Goal: Check status: Check status

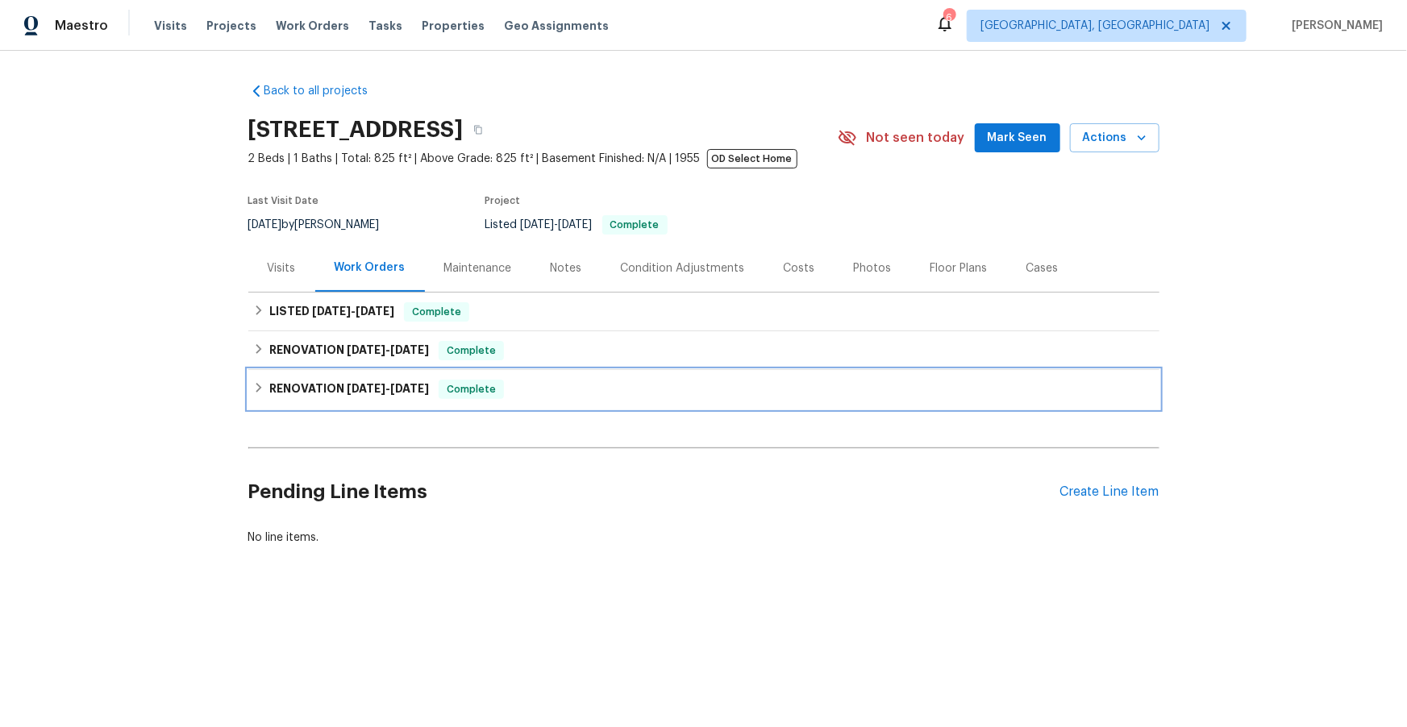
click at [310, 386] on h6 "RENOVATION [DATE] - [DATE]" at bounding box center [349, 389] width 160 height 19
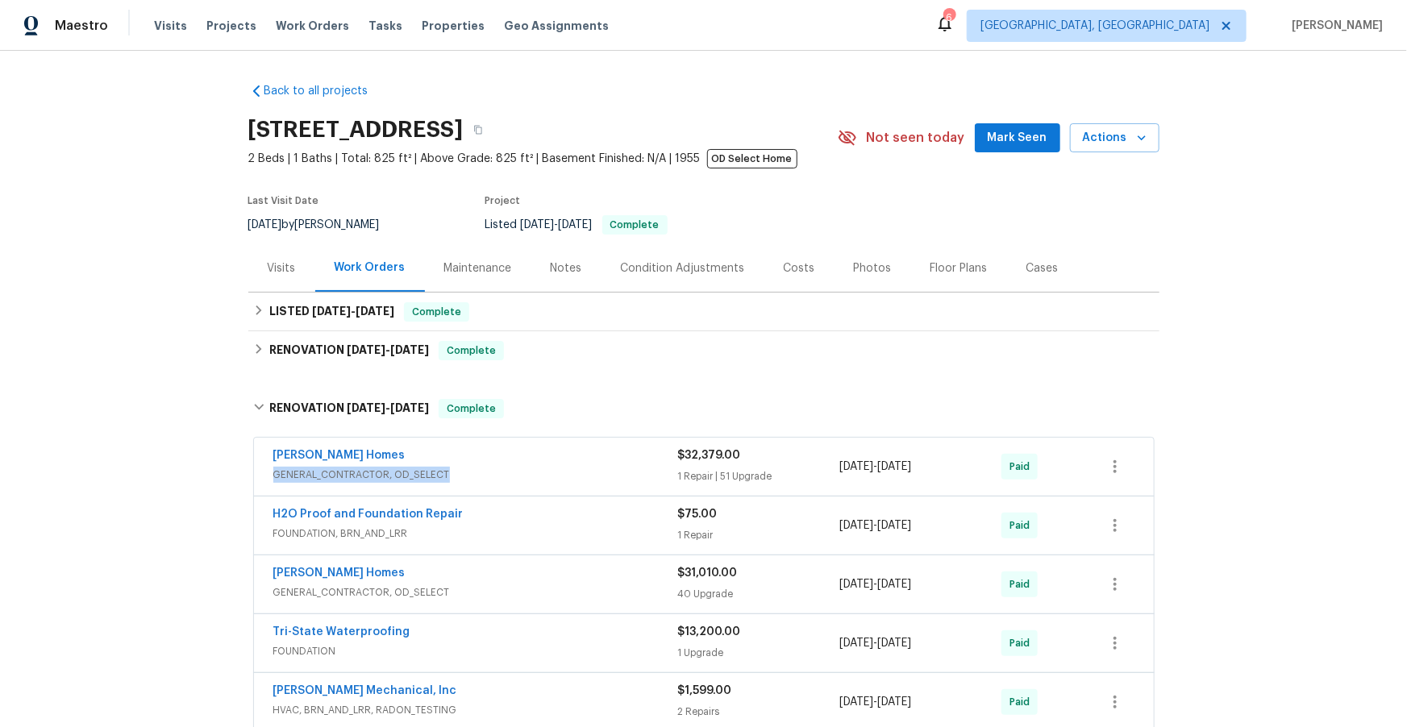
click at [512, 469] on span "GENERAL_CONTRACTOR, OD_SELECT" at bounding box center [475, 475] width 405 height 16
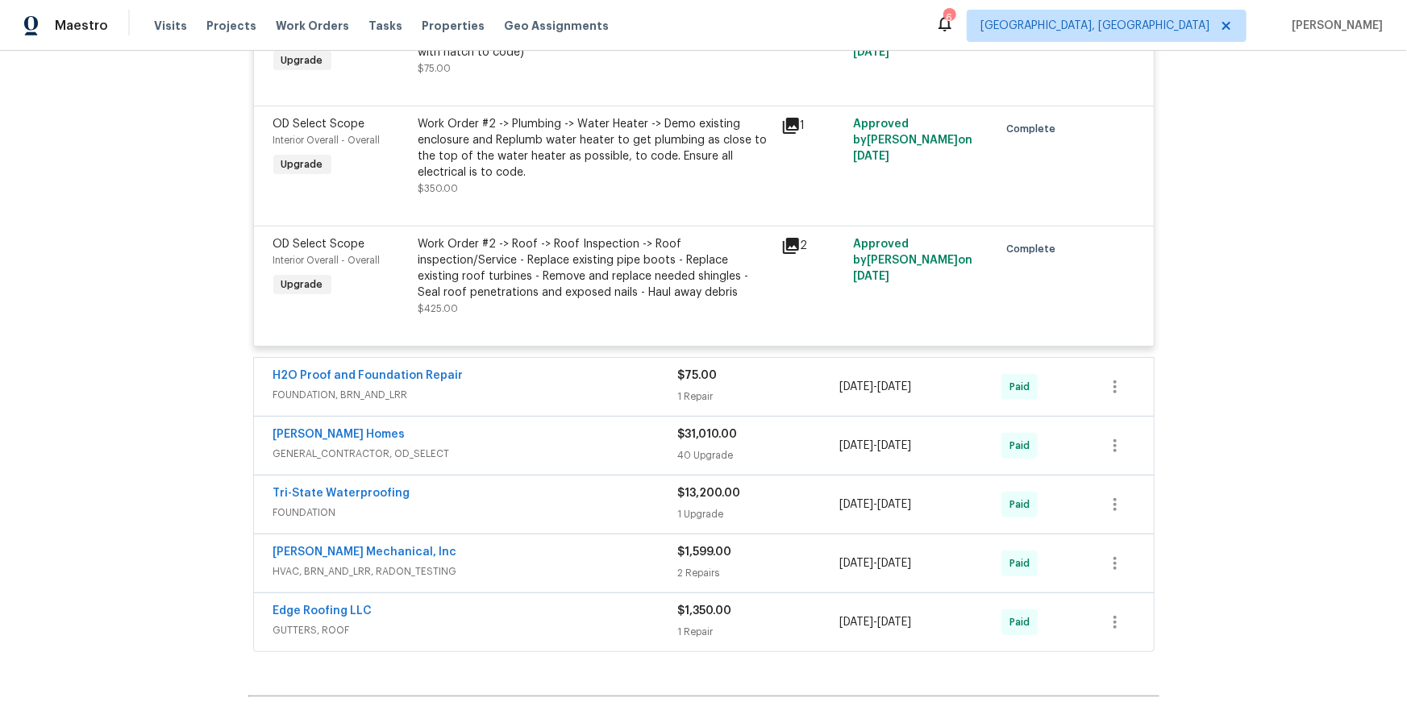
scroll to position [6329, 0]
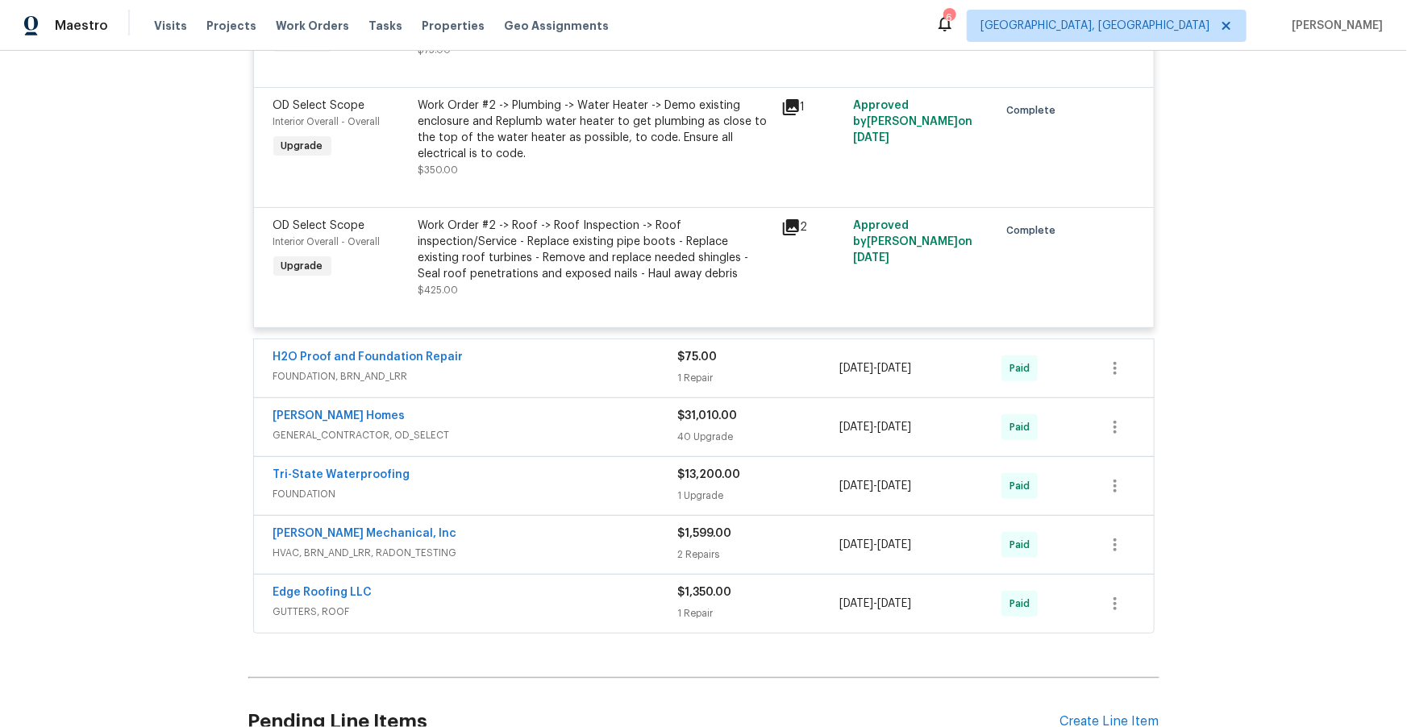
click at [527, 444] on span "GENERAL_CONTRACTOR, OD_SELECT" at bounding box center [475, 435] width 405 height 16
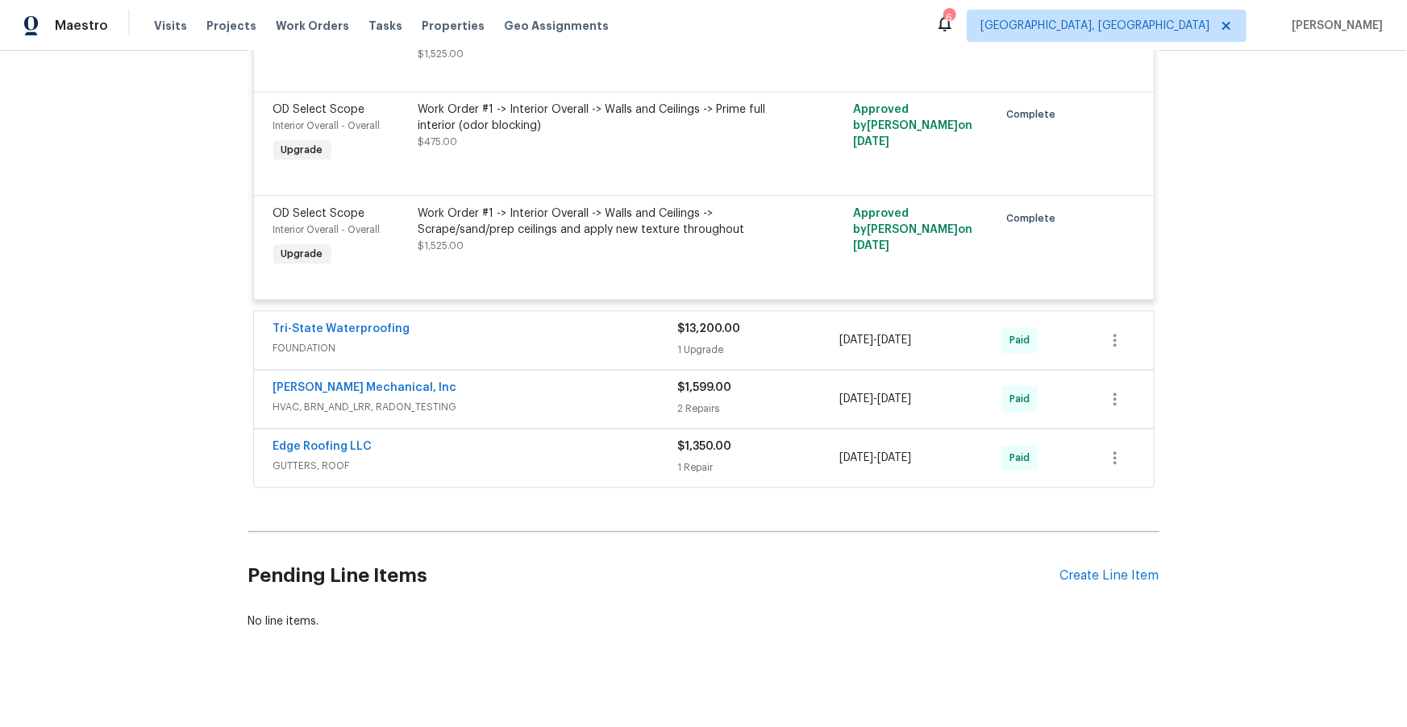
scroll to position [11251, 0]
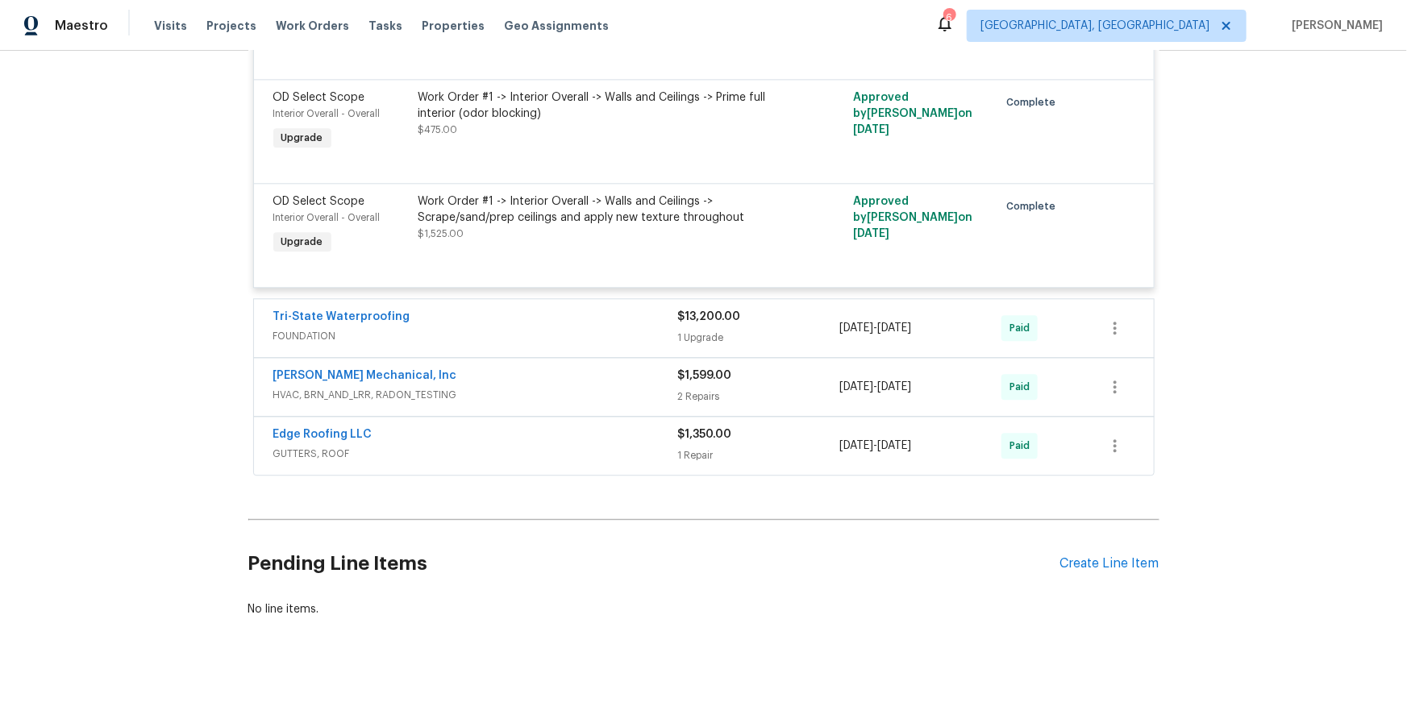
click at [548, 328] on span "FOUNDATION" at bounding box center [475, 336] width 405 height 16
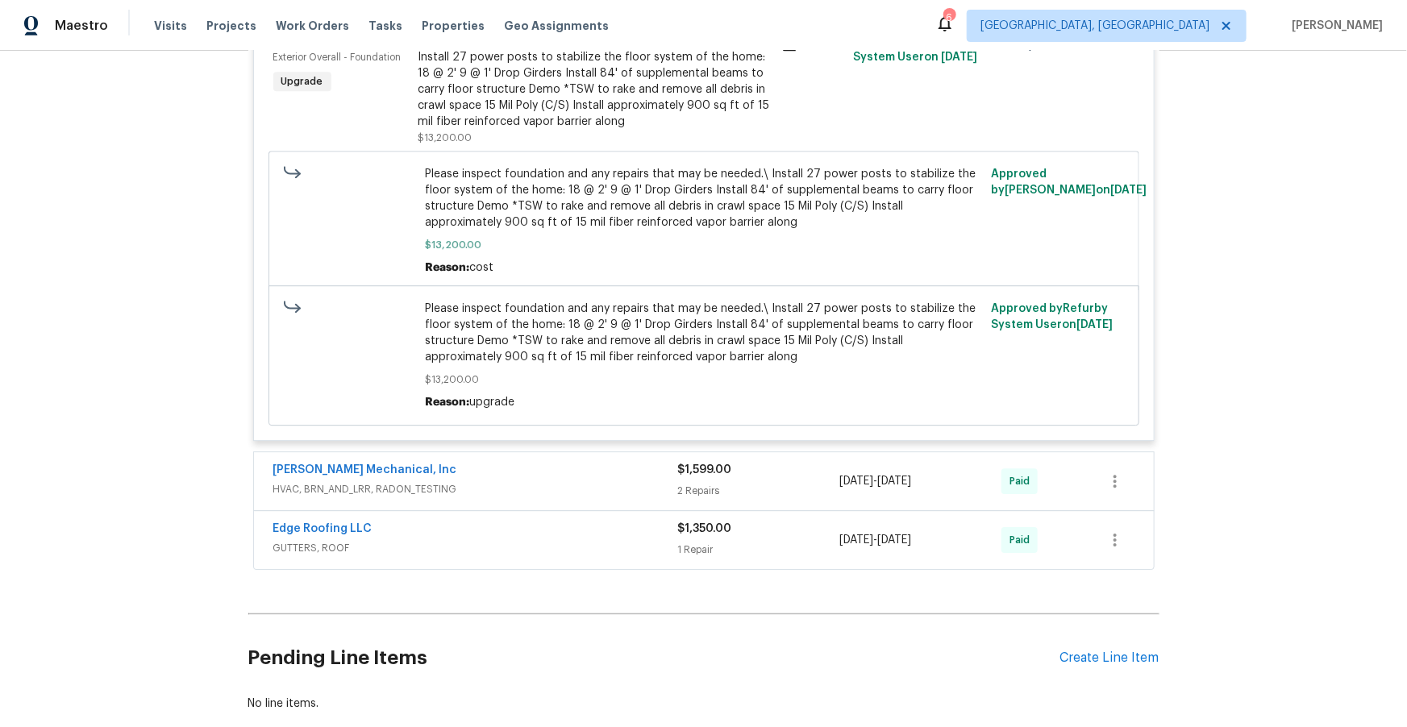
scroll to position [11581, 0]
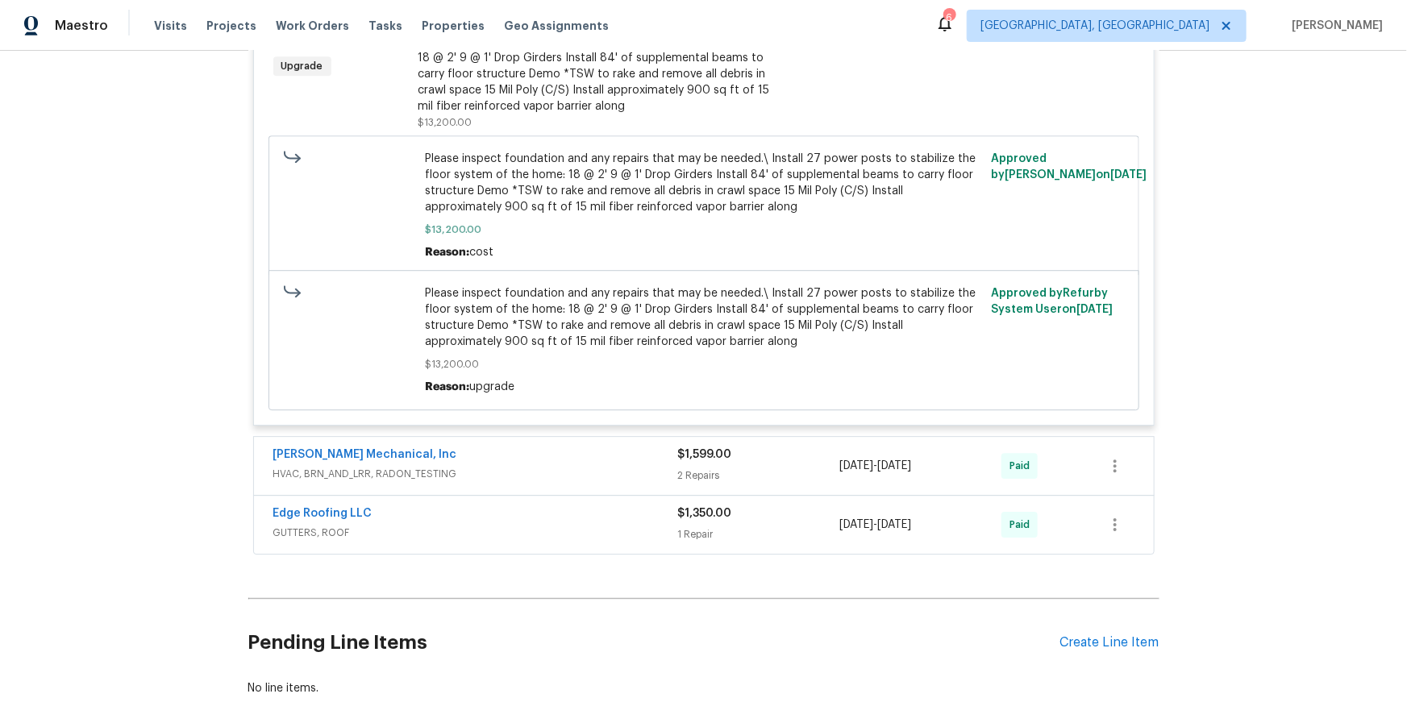
click at [558, 482] on span "HVAC, BRN_AND_LRR, RADON_TESTING" at bounding box center [475, 474] width 405 height 16
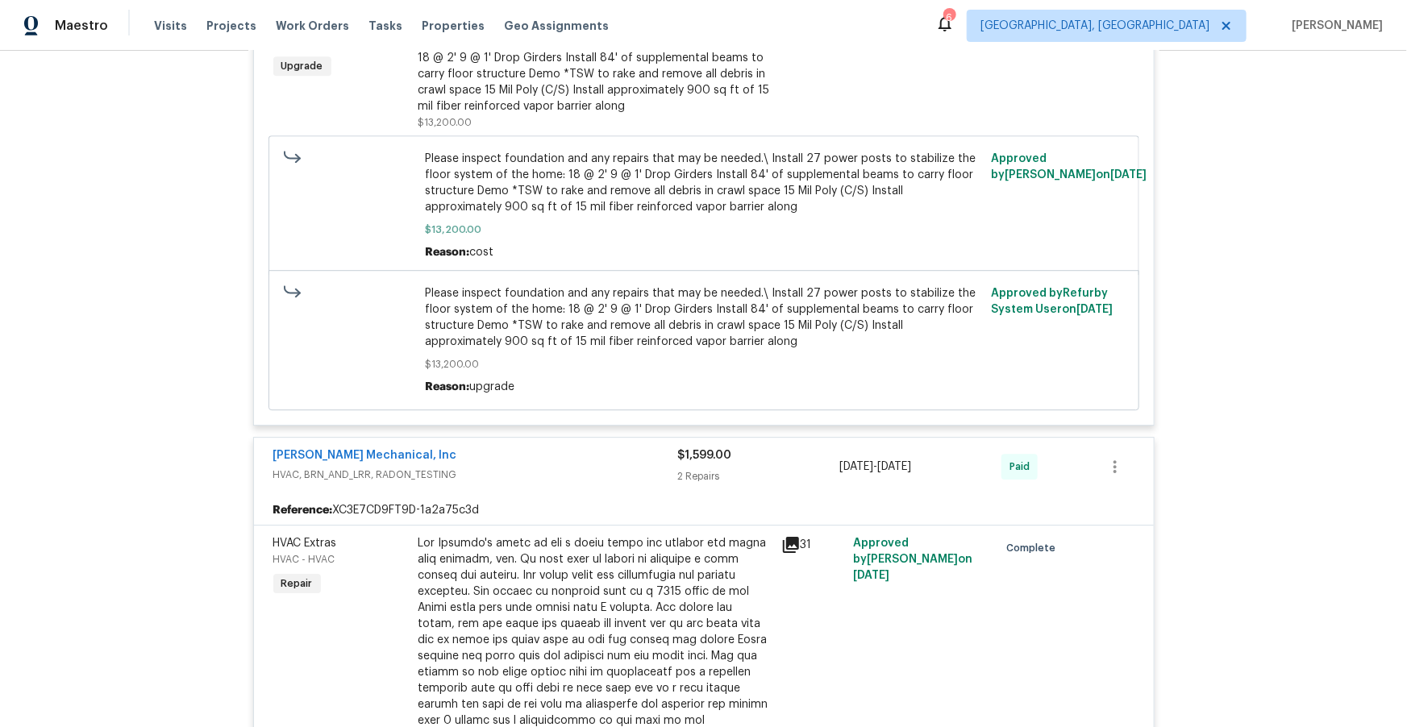
scroll to position [12193, 0]
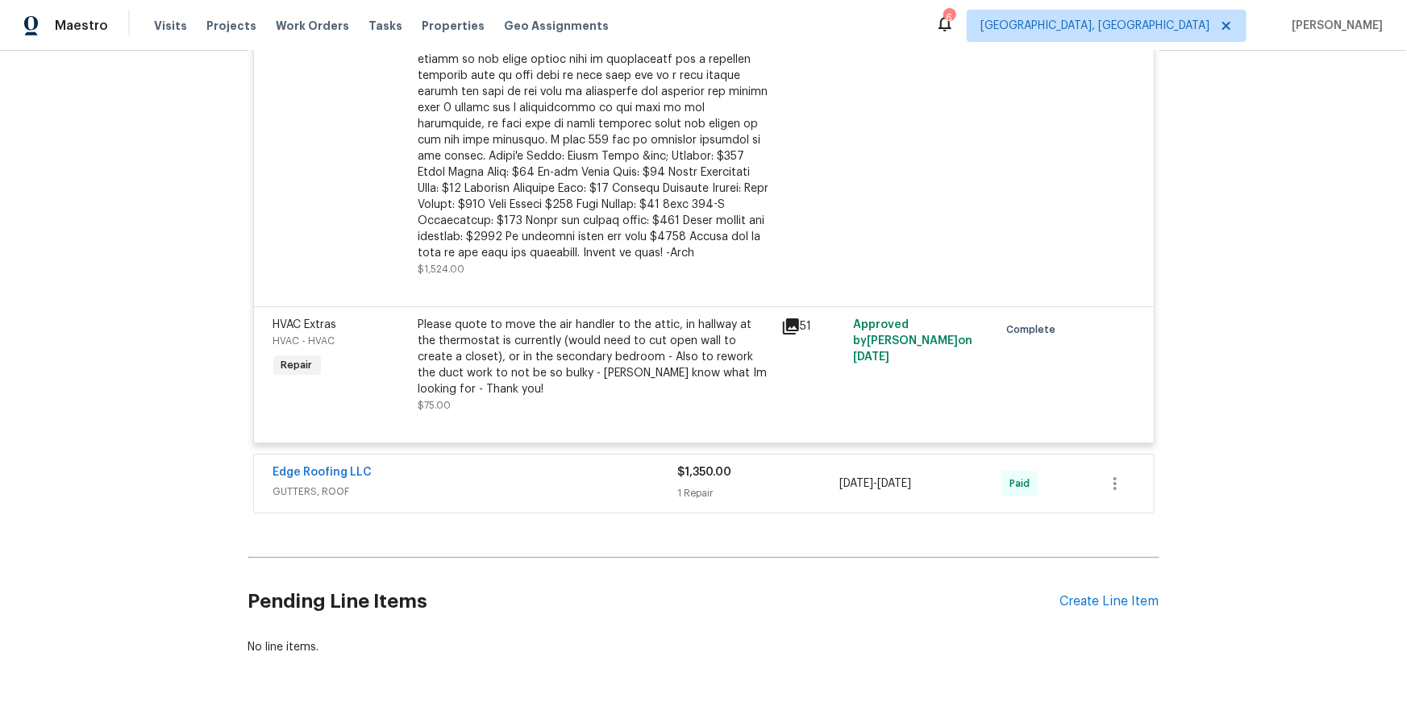
click at [556, 500] on span "GUTTERS, ROOF" at bounding box center [475, 492] width 405 height 16
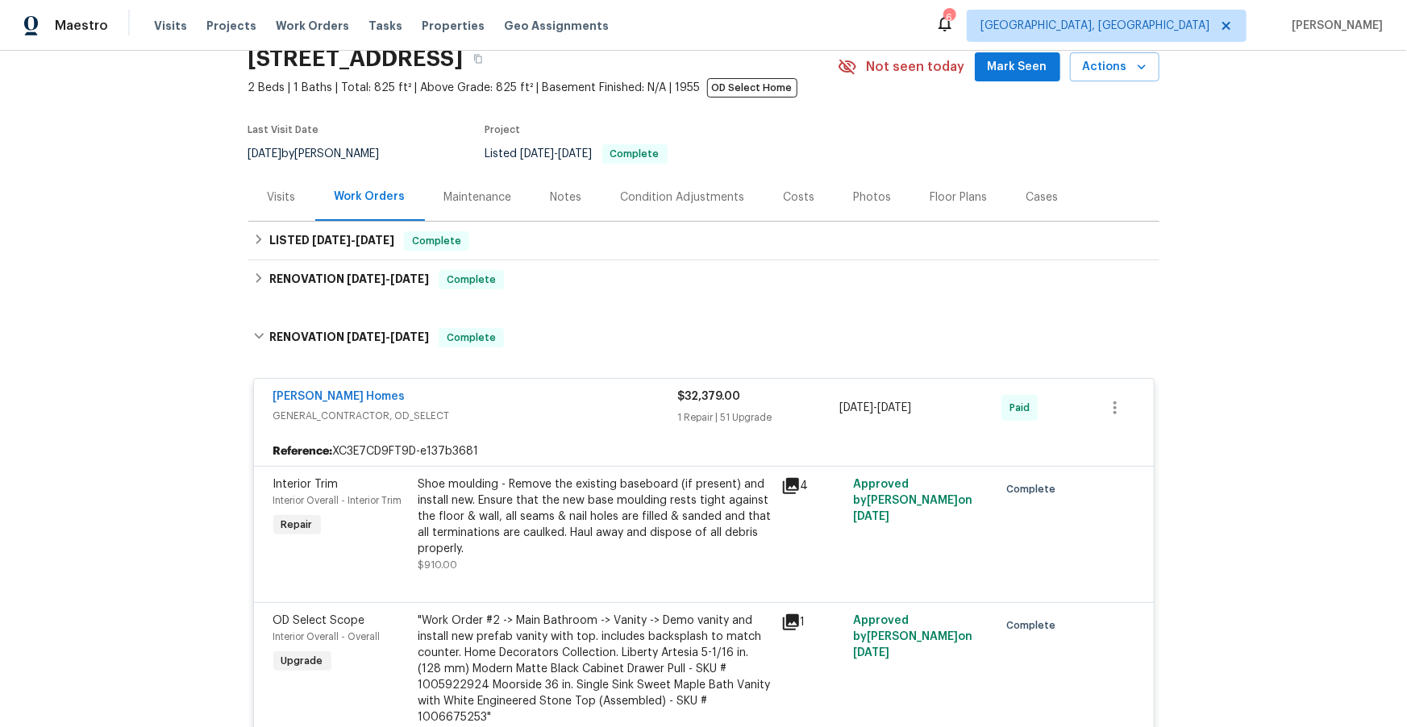
scroll to position [0, 0]
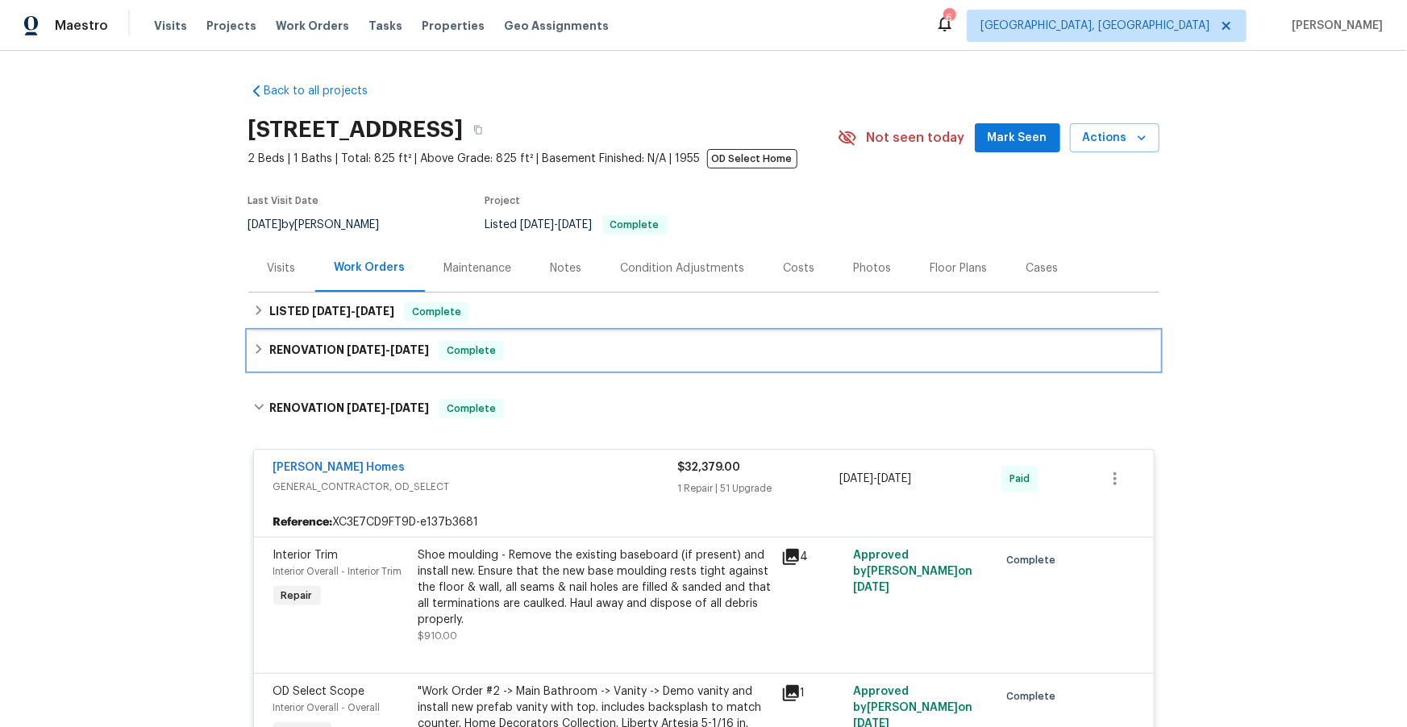
click at [352, 344] on span "[DATE]" at bounding box center [366, 349] width 39 height 11
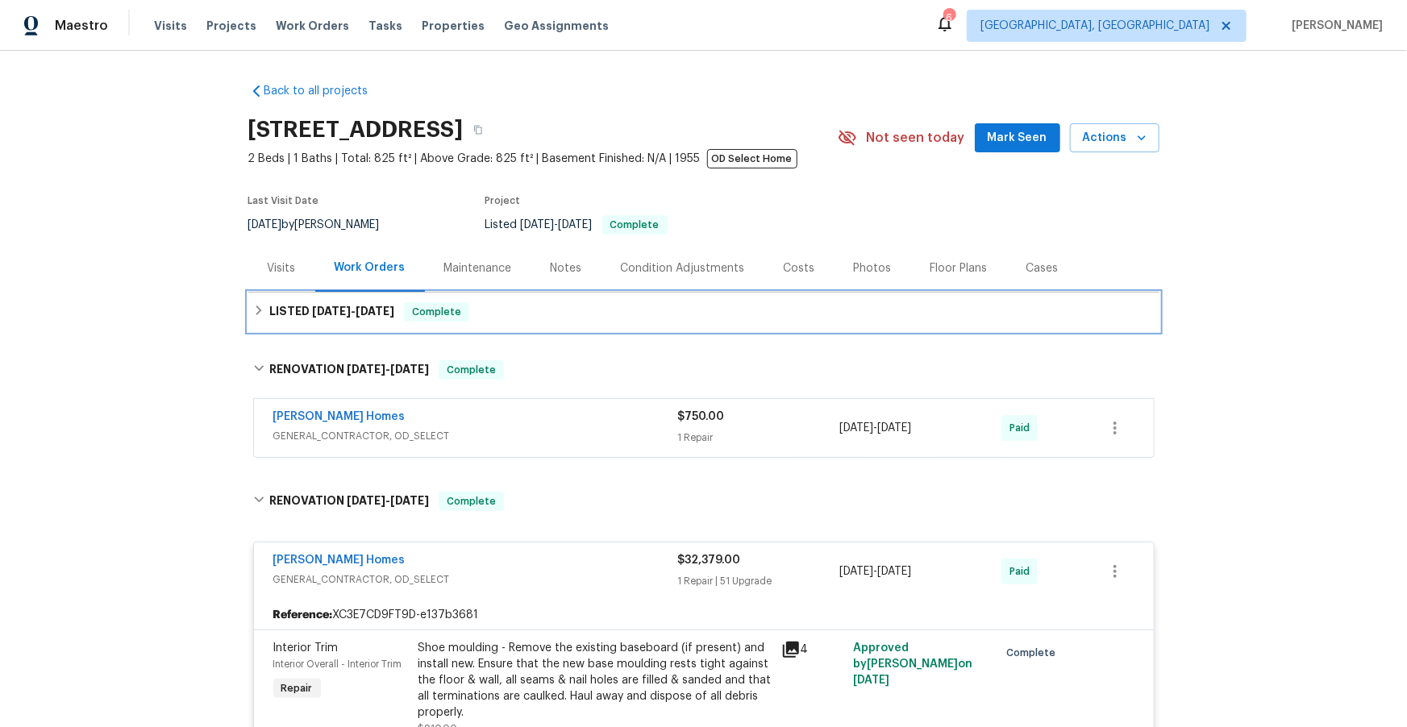
click at [343, 310] on span "[DATE]" at bounding box center [331, 311] width 39 height 11
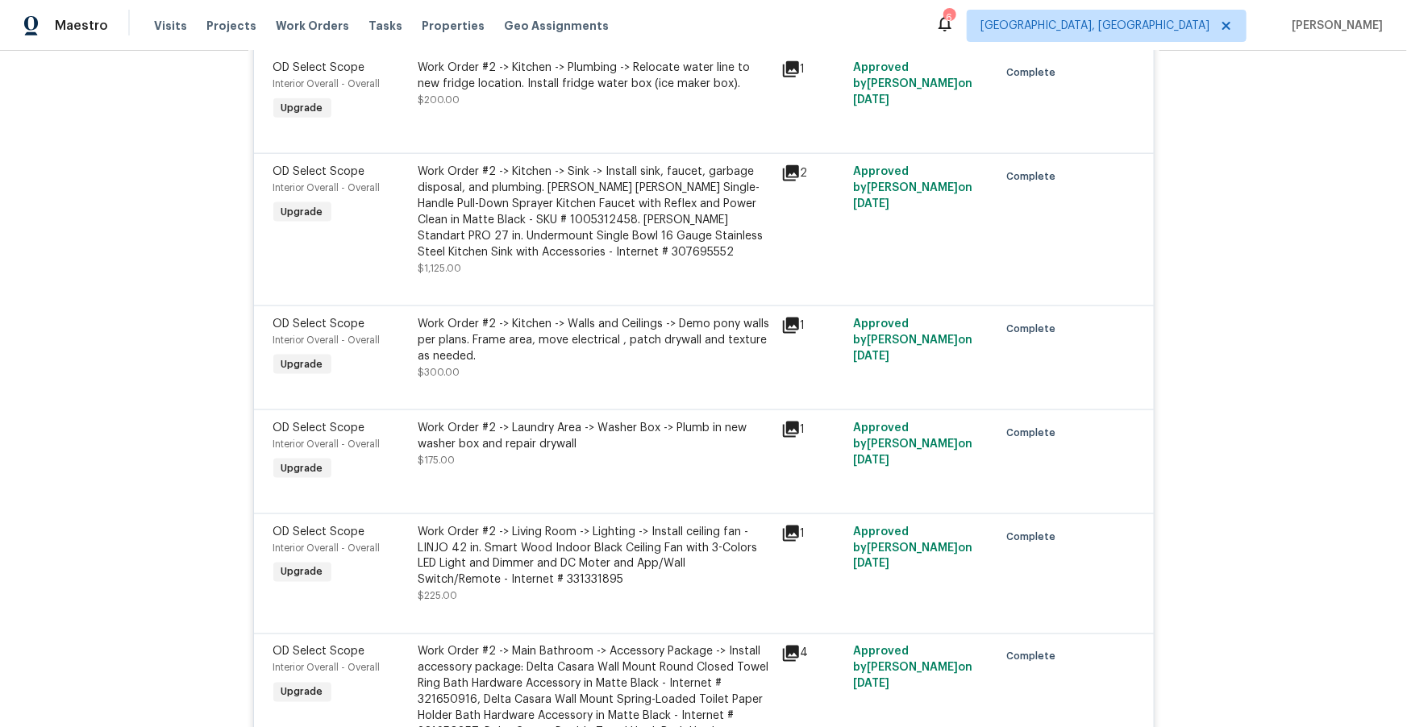
scroll to position [4194, 0]
